Goal: Find specific page/section: Find specific page/section

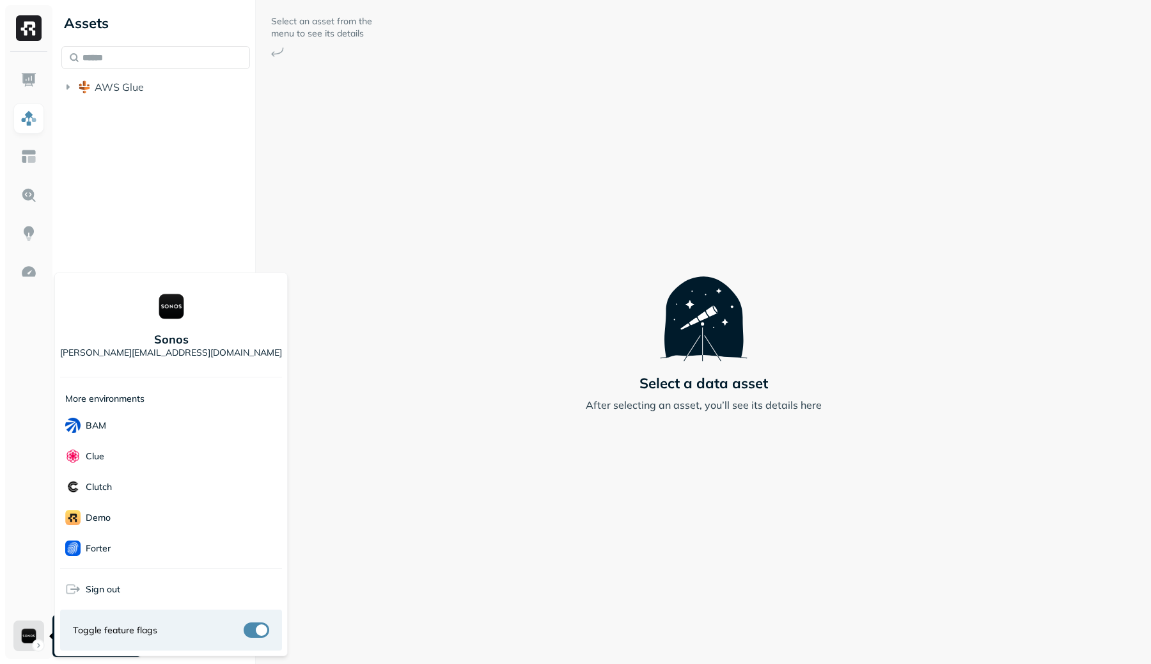
click at [28, 632] on html "Assets AWS Glue Select an asset from the menu to see its details Select a data …" at bounding box center [575, 332] width 1151 height 664
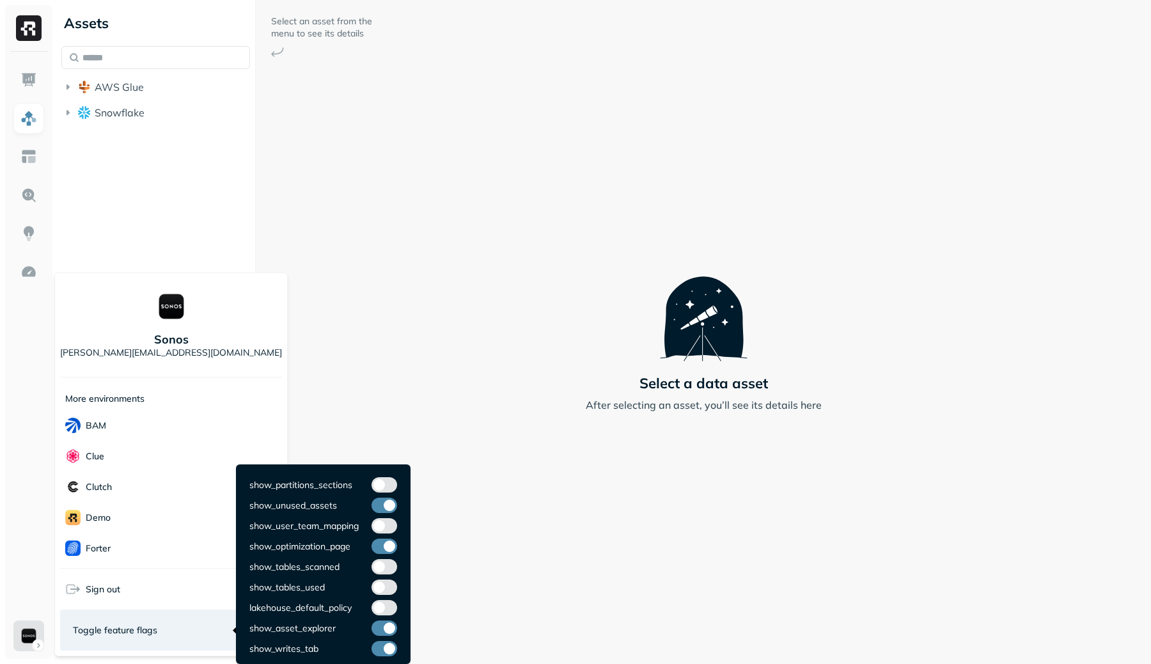
scroll to position [87, 0]
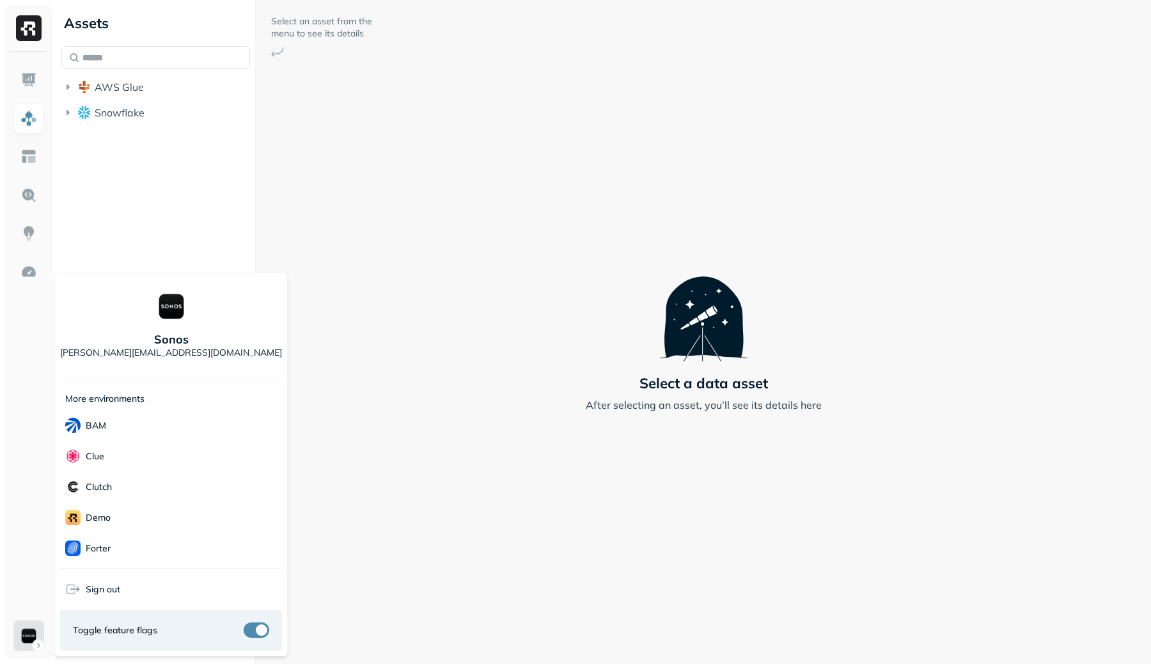
click at [390, 349] on html "Assets AWS Glue Snowflake Select an asset from the menu to see its details Sele…" at bounding box center [575, 332] width 1151 height 664
click at [33, 637] on html "Assets AWS Glue Snowflake Select an asset from the menu to see its details Sele…" at bounding box center [575, 332] width 1151 height 664
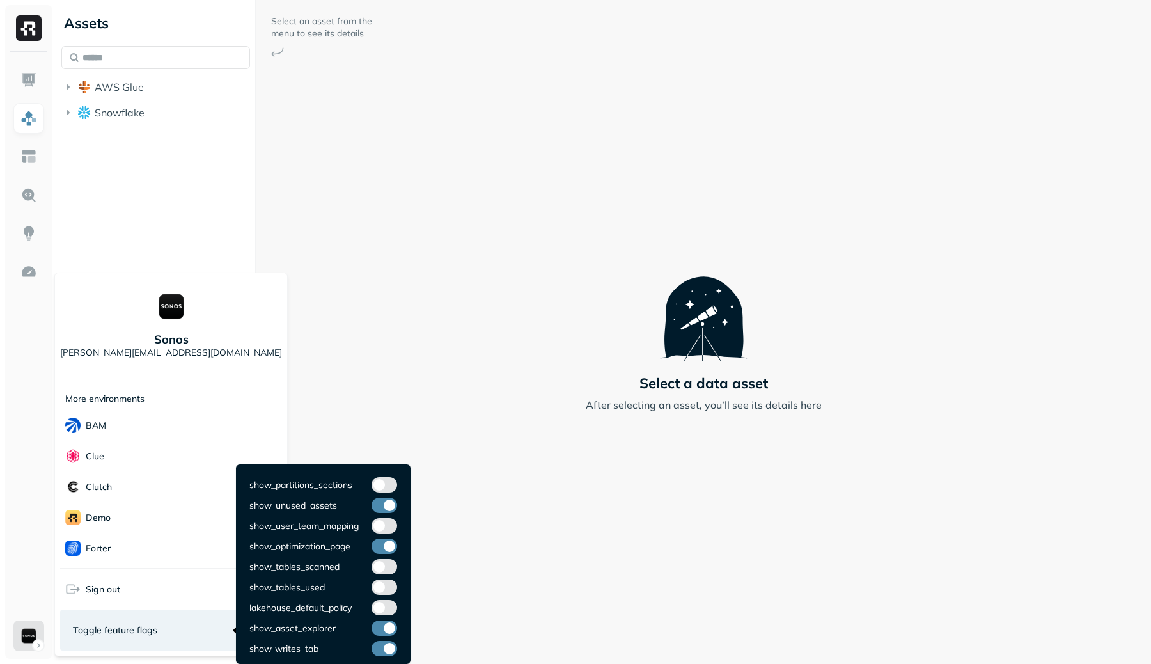
scroll to position [87, 0]
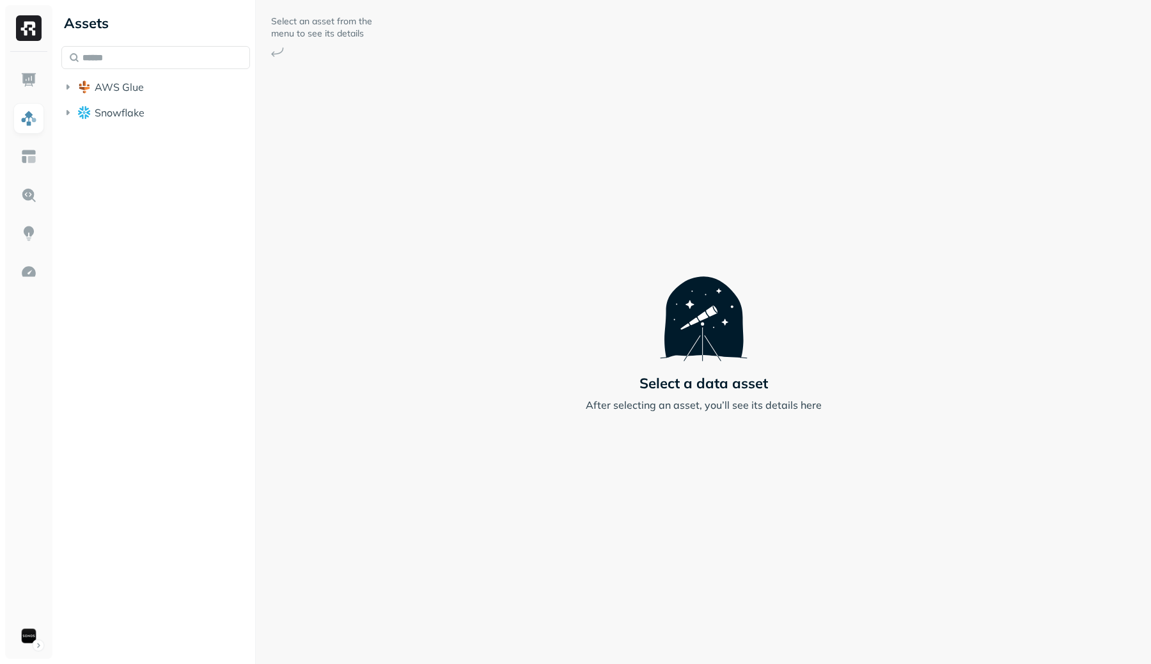
click at [415, 411] on html "Assets AWS Glue Snowflake Select an asset from the menu to see its details Sele…" at bounding box center [575, 332] width 1151 height 664
